Goal: Communication & Community: Answer question/provide support

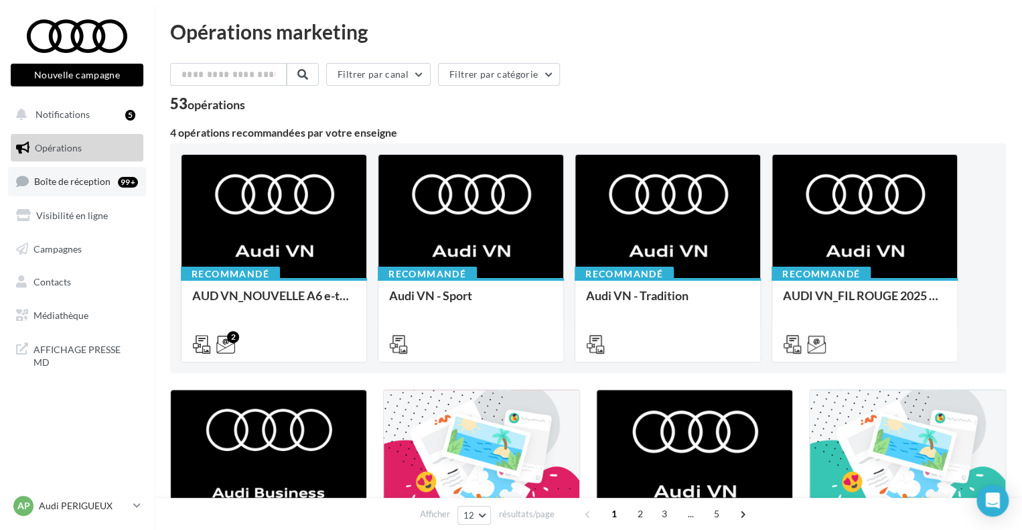
click at [59, 177] on span "Boîte de réception" at bounding box center [72, 180] width 76 height 11
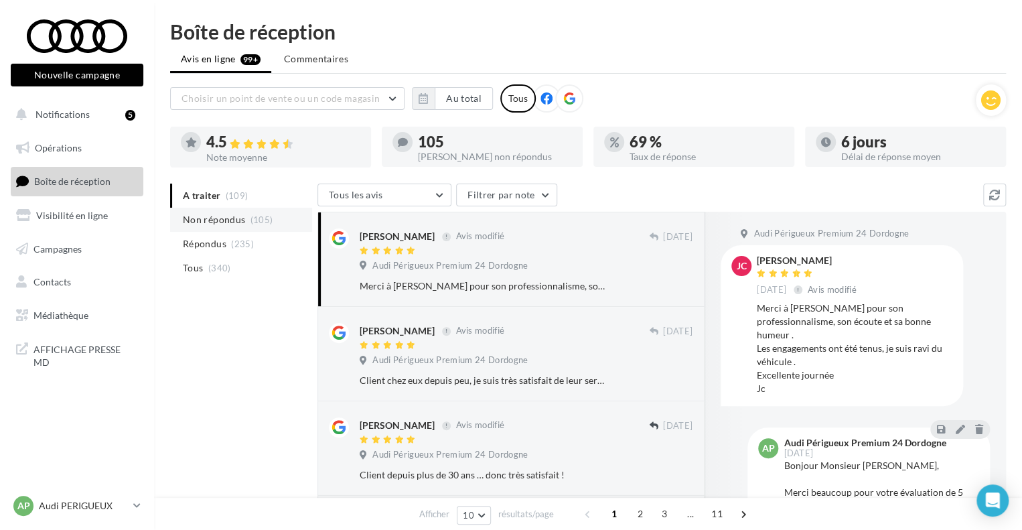
click at [220, 221] on span "Non répondus" at bounding box center [214, 219] width 62 height 13
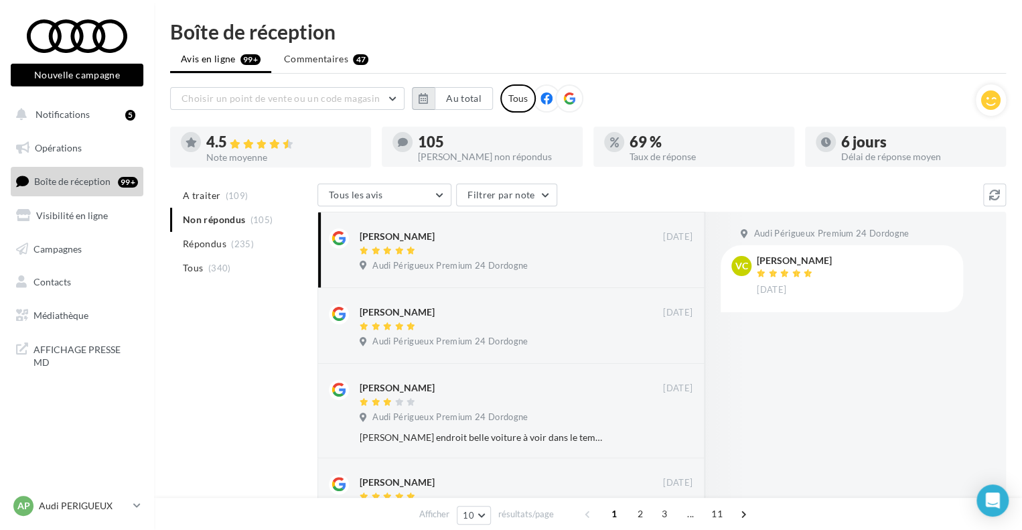
drag, startPoint x: 220, startPoint y: 221, endPoint x: 422, endPoint y: 96, distance: 237.5
click at [413, 100] on button "button" at bounding box center [423, 98] width 23 height 23
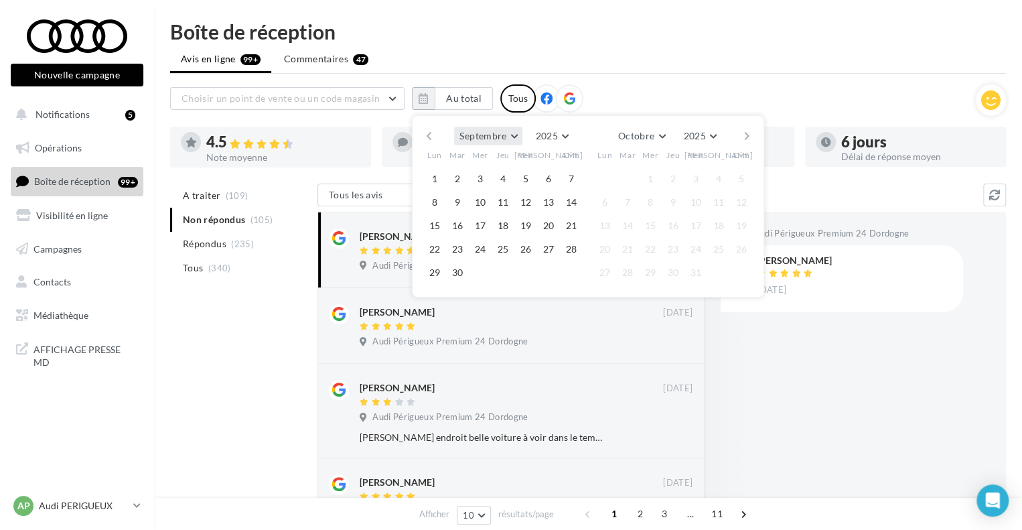
click at [509, 132] on button "Septembre" at bounding box center [488, 136] width 68 height 19
click at [502, 171] on button "Juin" at bounding box center [501, 164] width 94 height 24
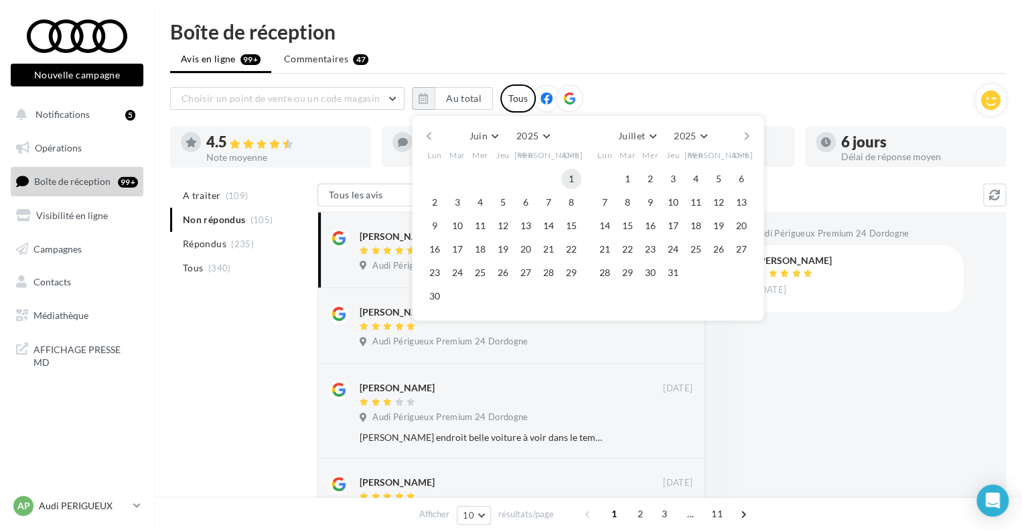
click at [576, 180] on button "1" at bounding box center [571, 179] width 20 height 20
click at [657, 136] on button "Juillet" at bounding box center [637, 136] width 48 height 19
click at [661, 235] on span "Septembre" at bounding box center [645, 234] width 45 height 11
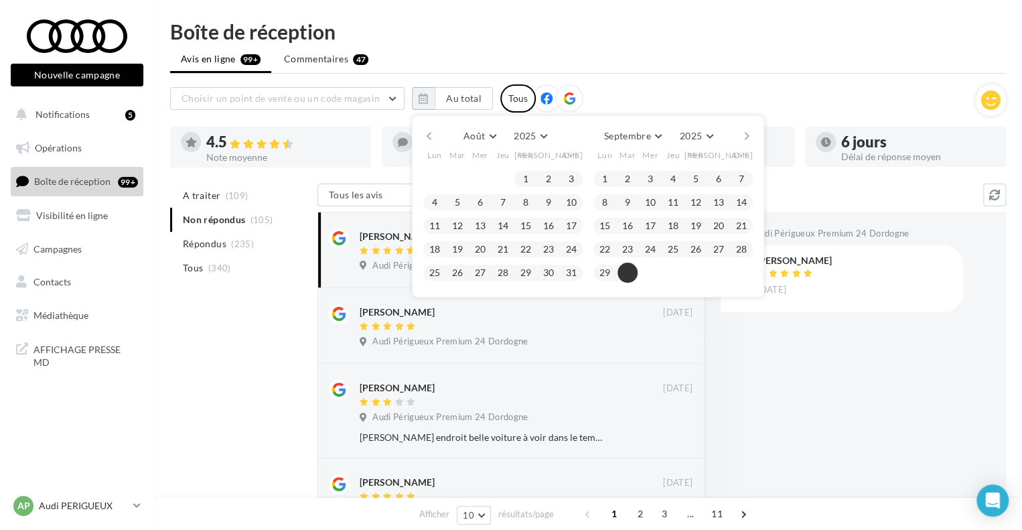
click at [626, 275] on button "30" at bounding box center [627, 272] width 20 height 20
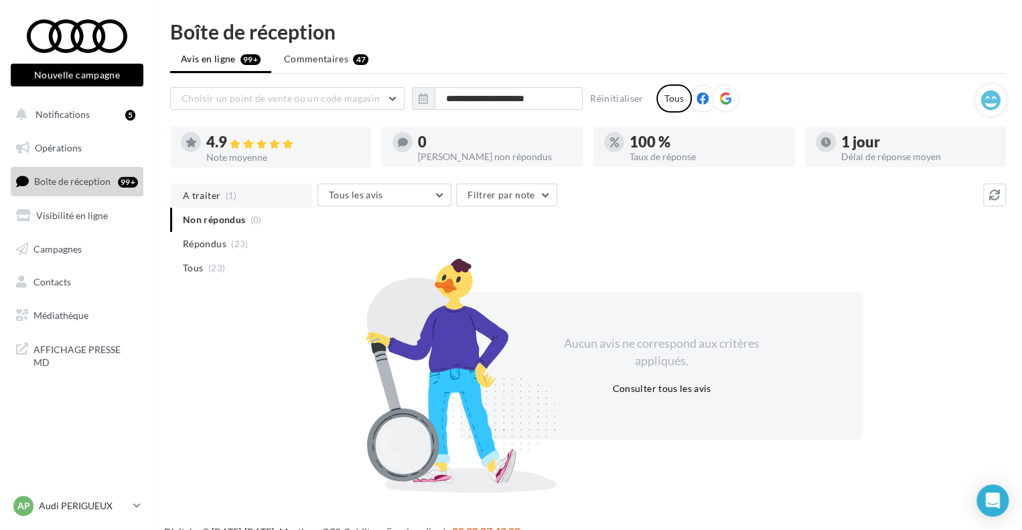
click at [195, 195] on span "A traiter" at bounding box center [201, 195] width 37 height 13
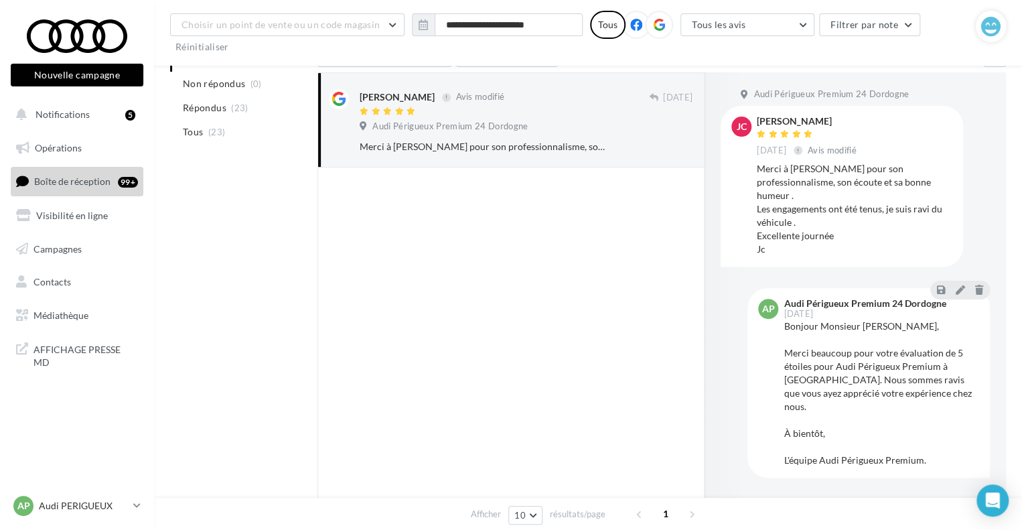
scroll to position [0, 0]
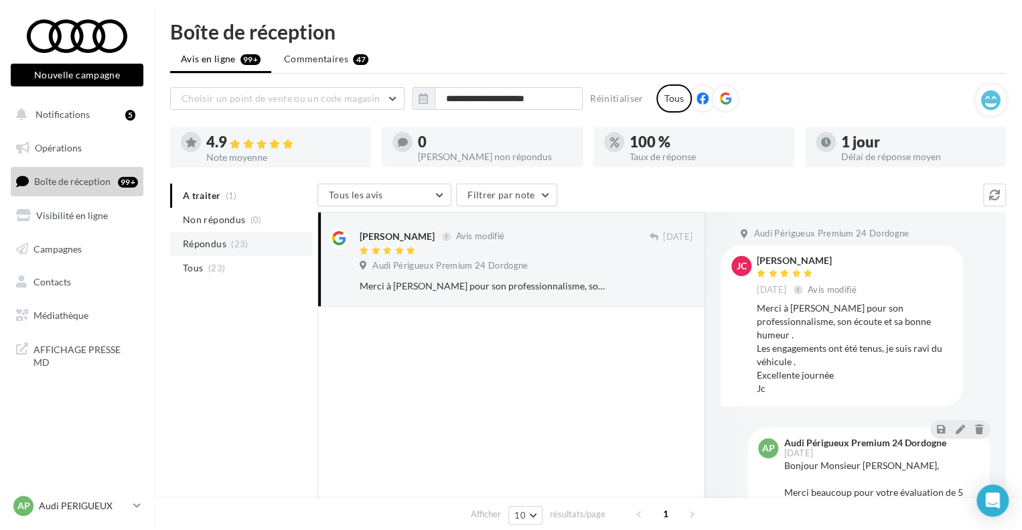
click at [220, 243] on span "Répondus" at bounding box center [205, 243] width 44 height 13
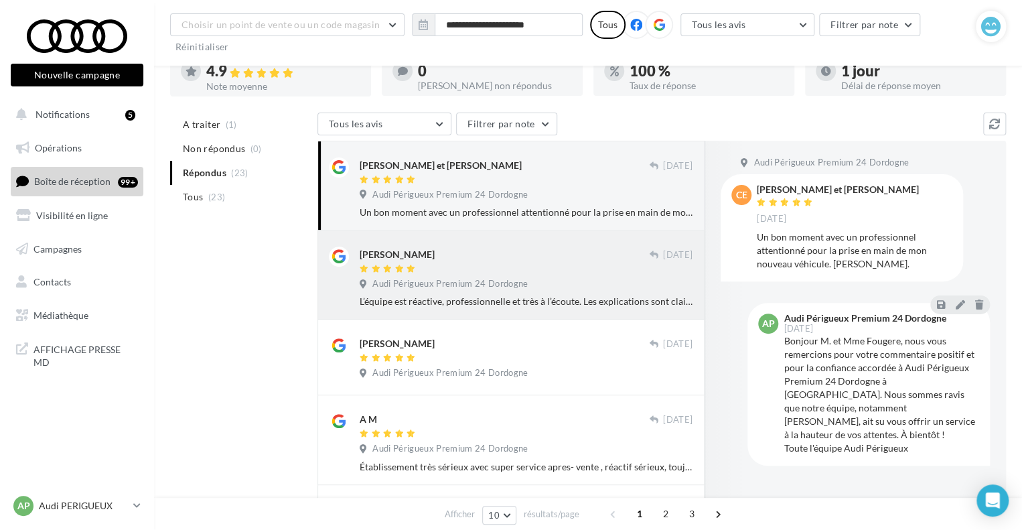
scroll to position [95, 0]
click at [526, 272] on div "[PERSON_NAME] [DATE] Audi Périgueux Premium 24 Dordogne L’équipe est réactive, …" at bounding box center [526, 276] width 333 height 62
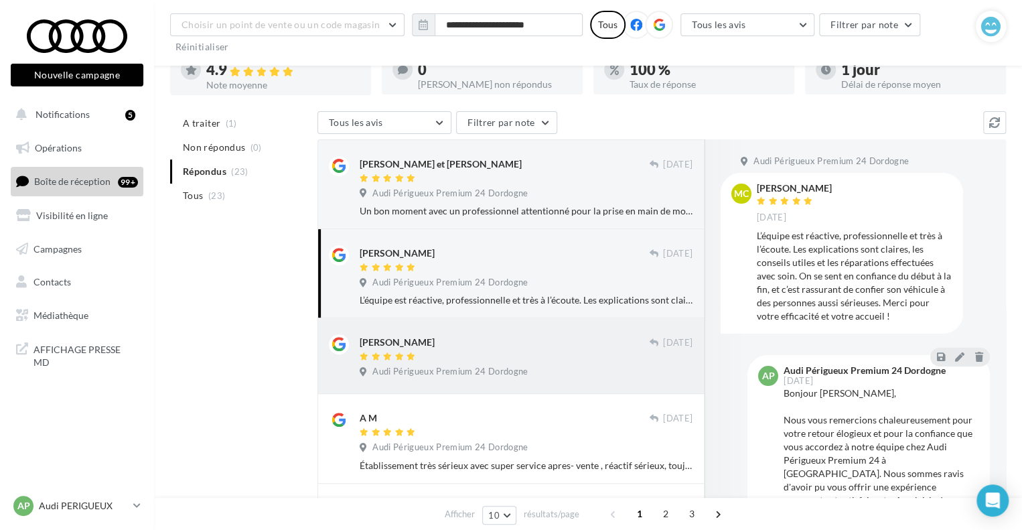
click at [524, 351] on div at bounding box center [504, 356] width 289 height 11
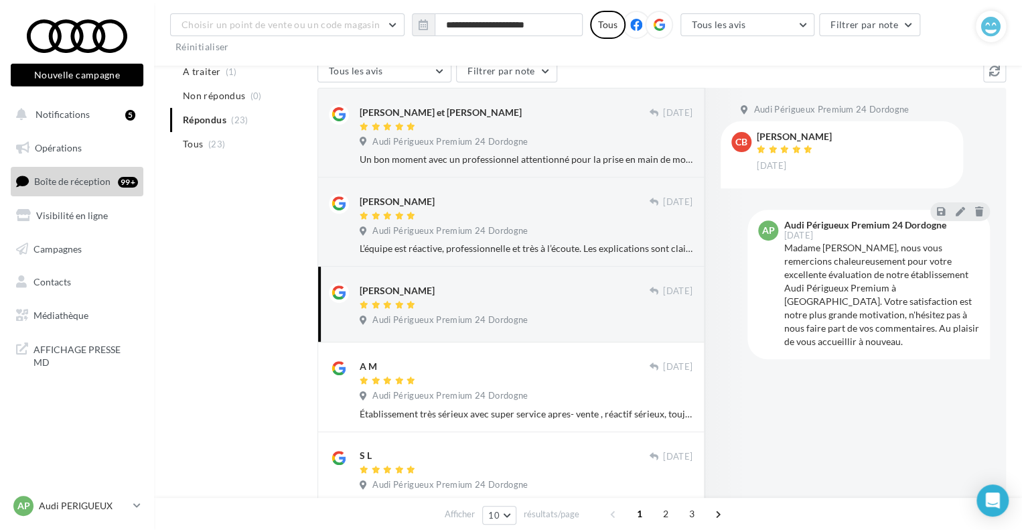
scroll to position [151, 0]
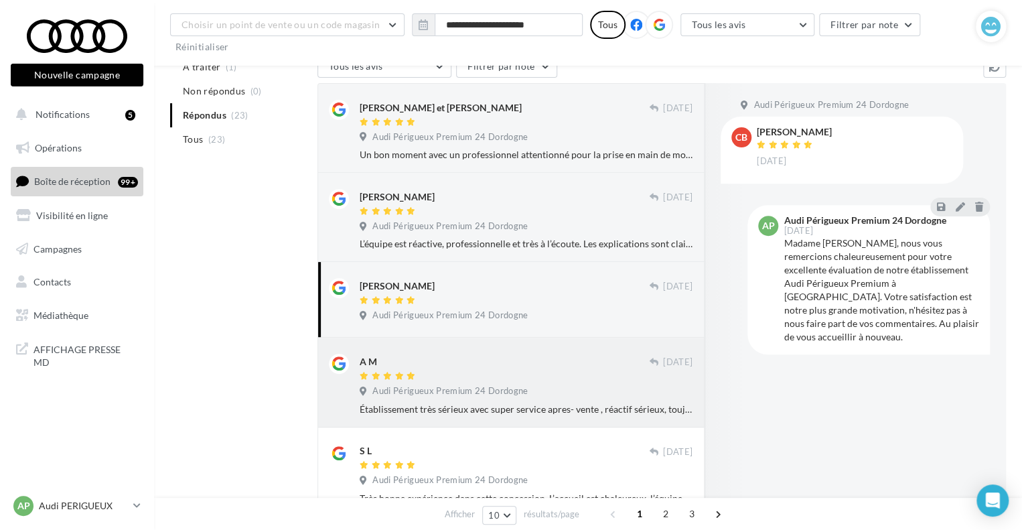
click at [517, 377] on div at bounding box center [504, 376] width 289 height 11
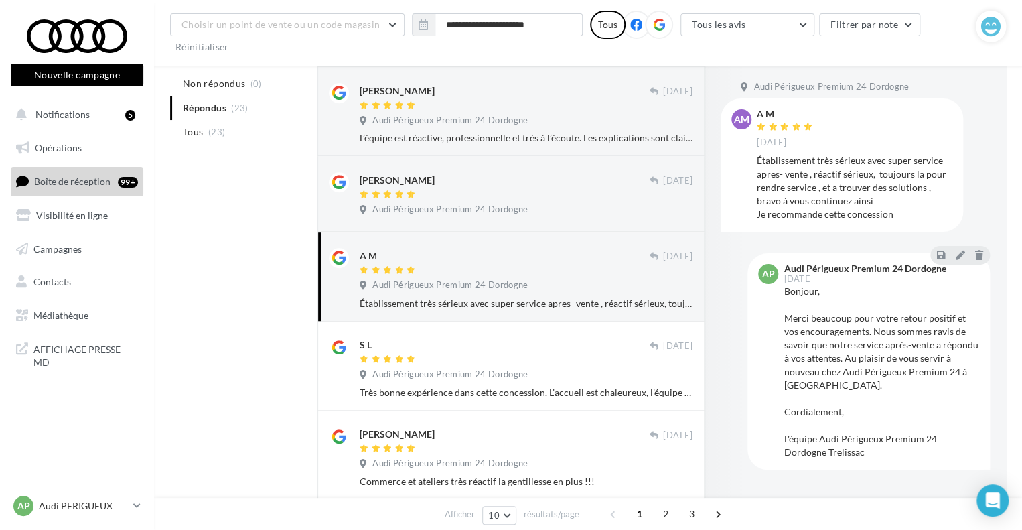
scroll to position [257, 0]
click at [491, 365] on div "S L [DATE] Audi Périgueux Premium 24 Dordogne Très bonne expérience dans cette …" at bounding box center [526, 368] width 333 height 62
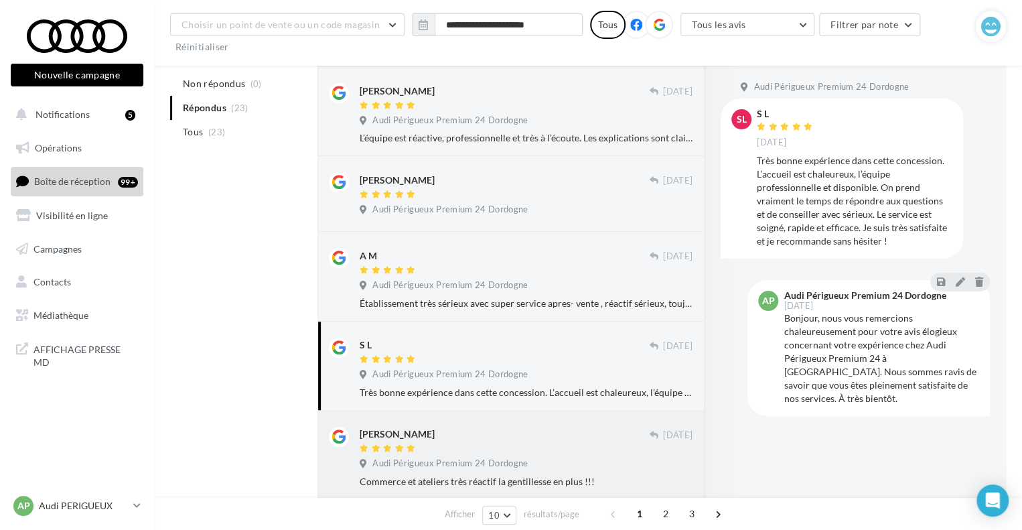
click at [450, 452] on div at bounding box center [504, 448] width 289 height 11
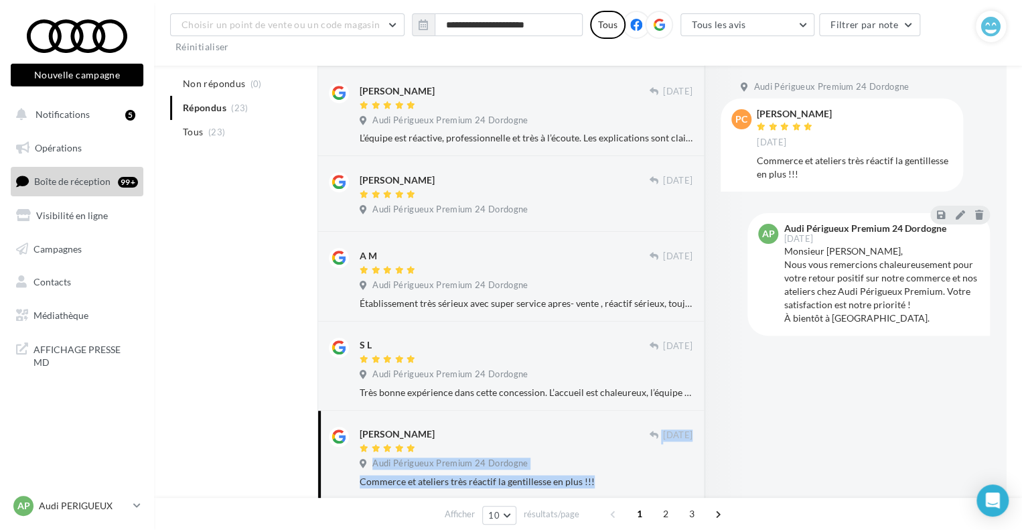
drag, startPoint x: 450, startPoint y: 452, endPoint x: 783, endPoint y: 377, distance: 341.1
click at [783, 377] on div "[PERSON_NAME] et [PERSON_NAME] [DATE] Audi Périgueux Premium 24 Dordogne Un bon…" at bounding box center [661, 402] width 688 height 851
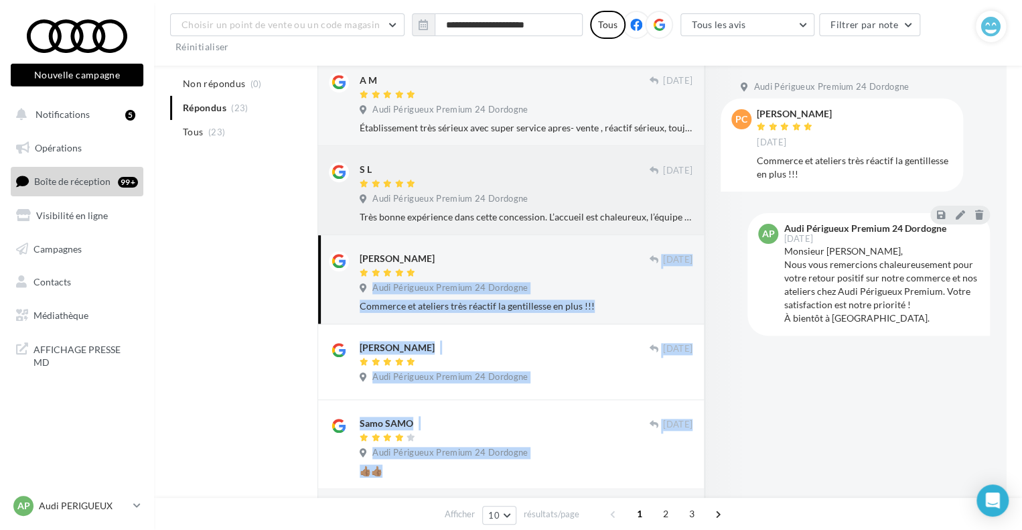
scroll to position [438, 0]
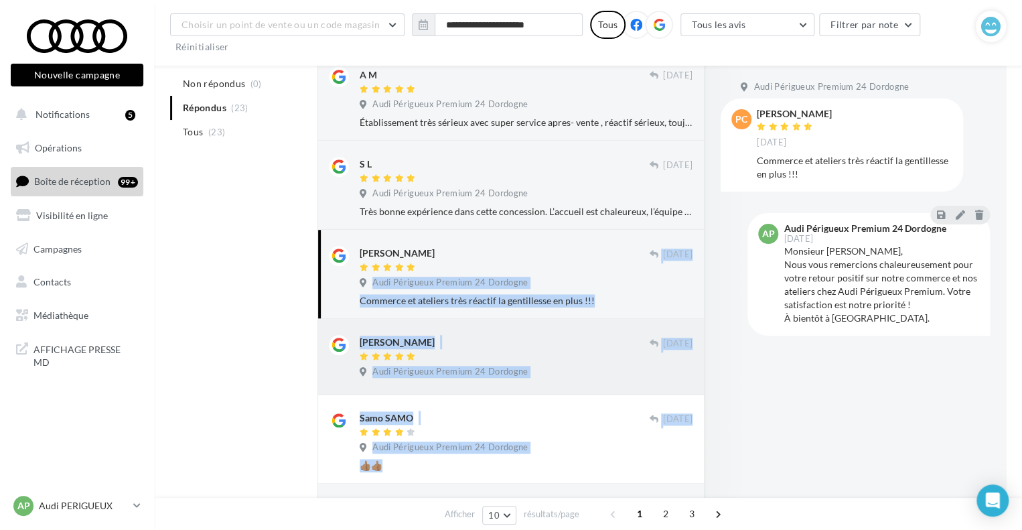
click at [491, 343] on div "[PERSON_NAME]" at bounding box center [504, 342] width 289 height 14
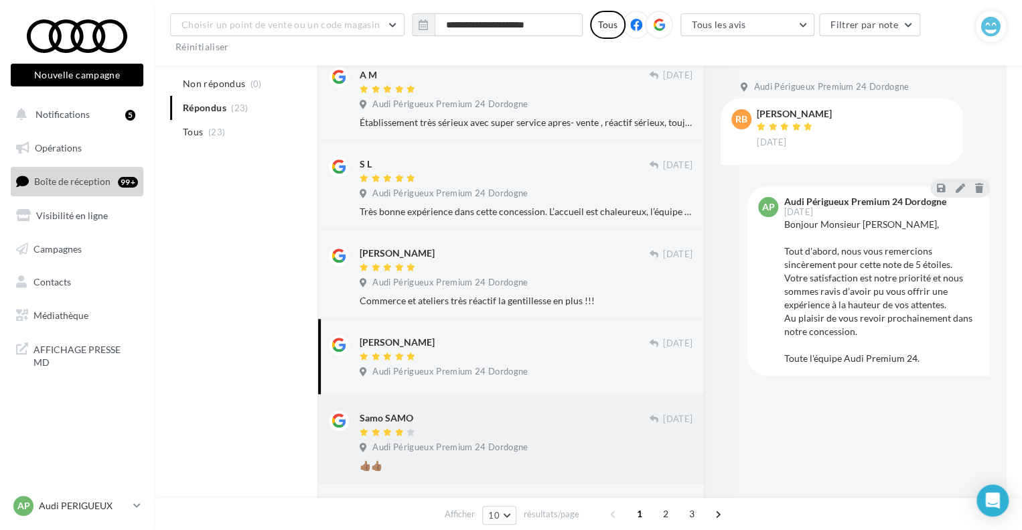
click at [426, 439] on div "Samo SAMO [DATE] Audi Périgueux Premium 24 Dordogne 👍🏽👍🏽" at bounding box center [526, 441] width 333 height 62
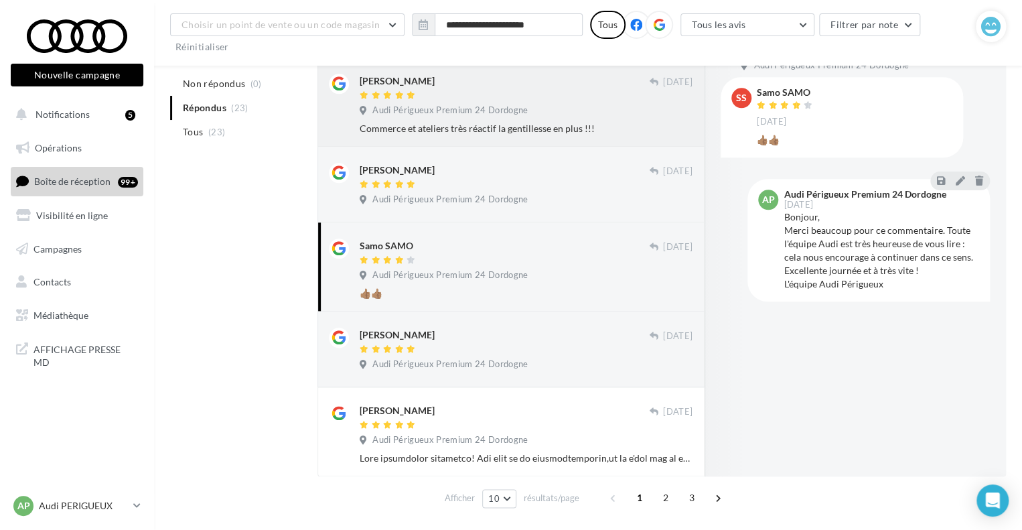
scroll to position [651, 0]
